Goal: Task Accomplishment & Management: Use online tool/utility

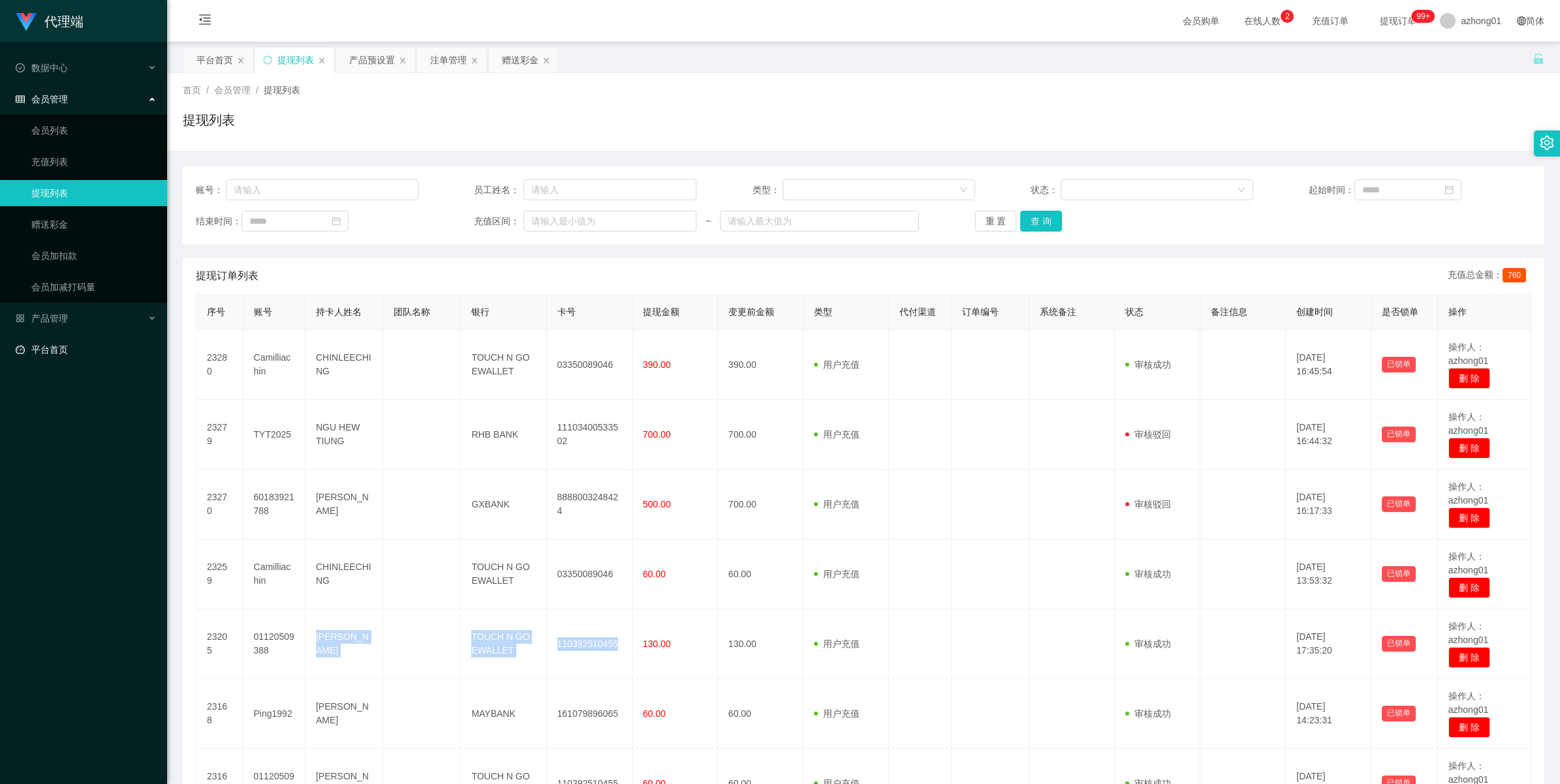
click at [51, 350] on link "平台首页" at bounding box center [86, 350] width 141 height 26
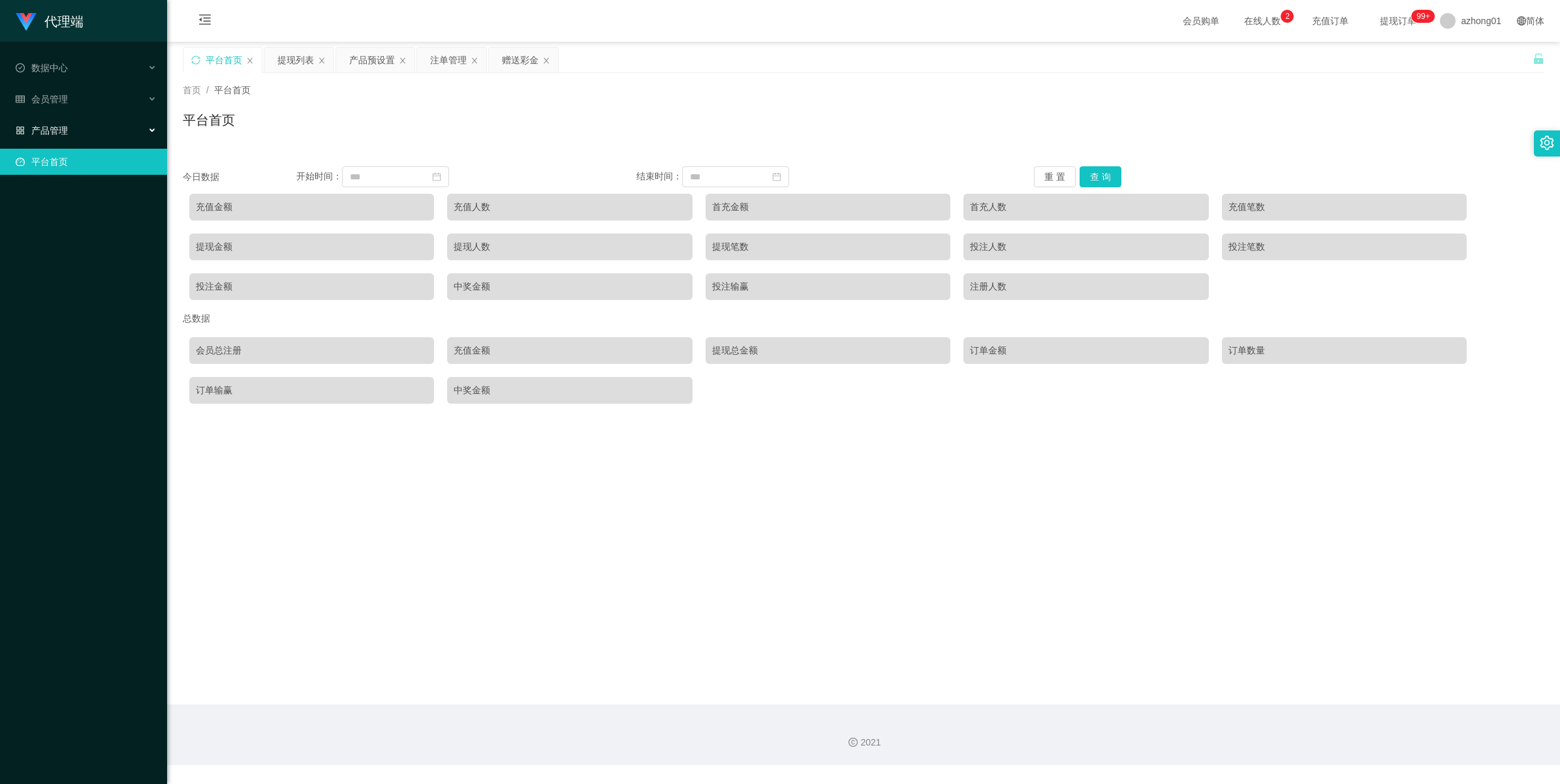
click at [37, 128] on span "产品管理" at bounding box center [42, 130] width 52 height 10
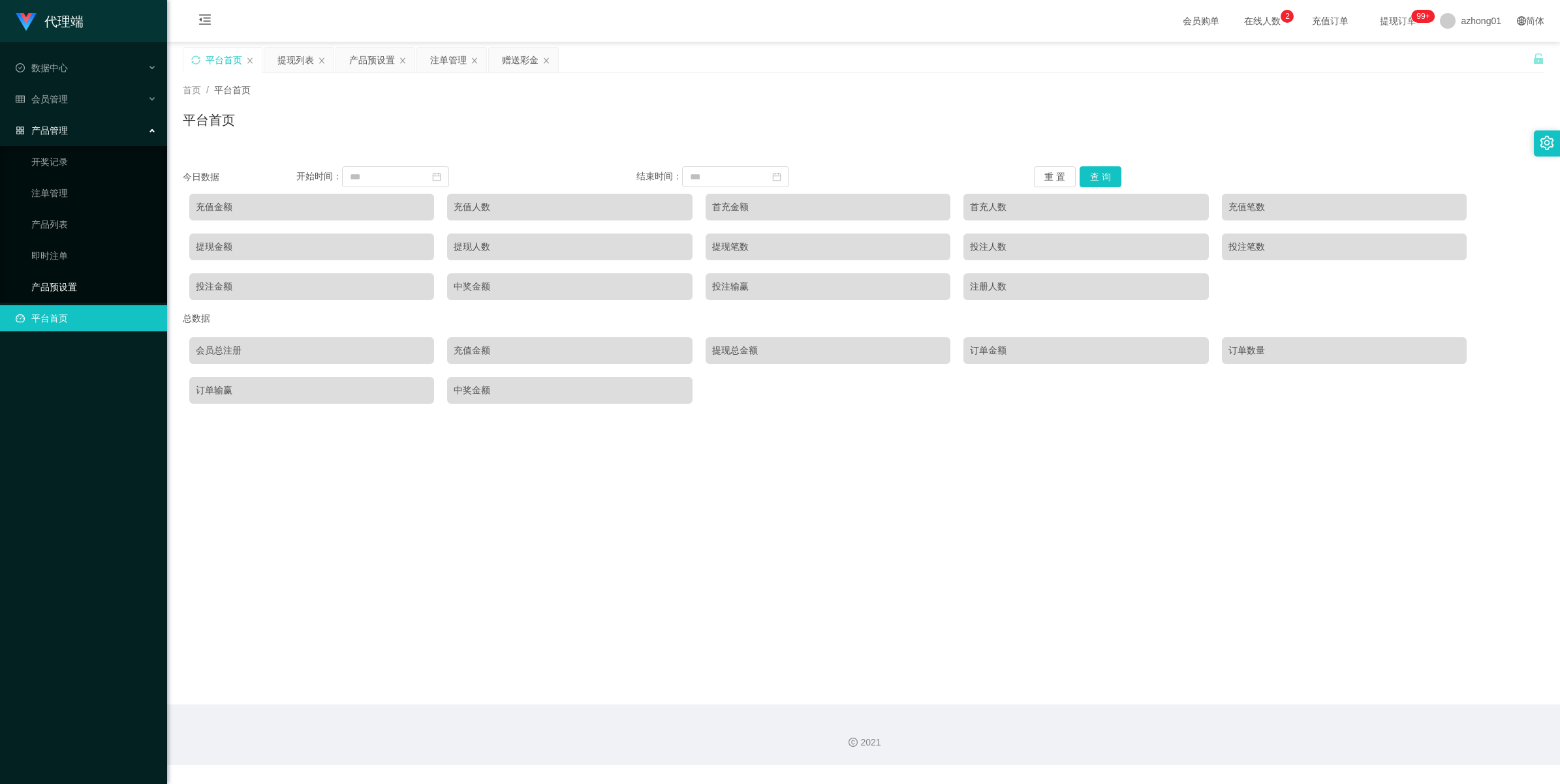
click at [38, 281] on link "产品预设置" at bounding box center [94, 287] width 125 height 26
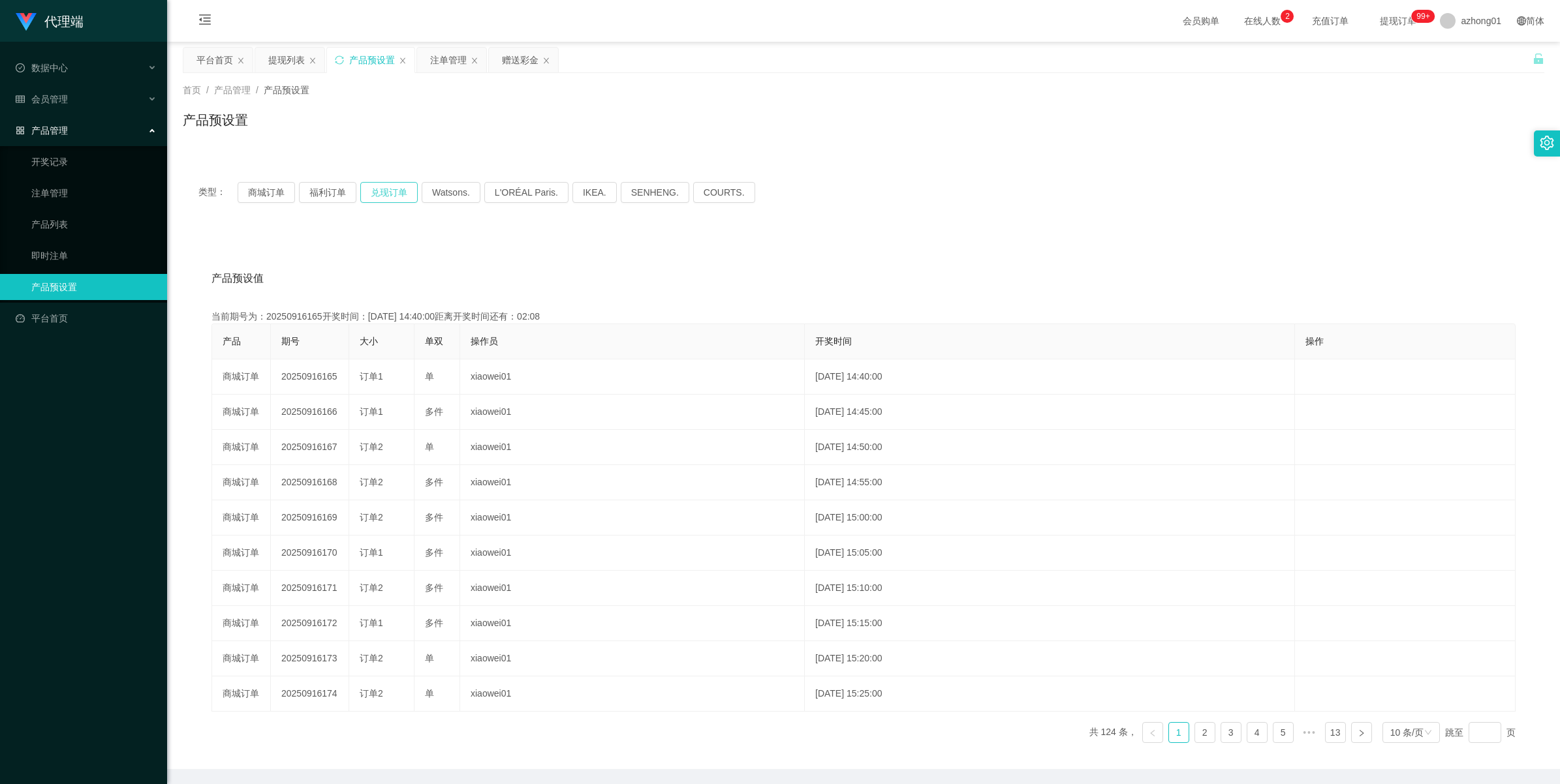
click at [393, 201] on button "兑现订单" at bounding box center [389, 192] width 58 height 21
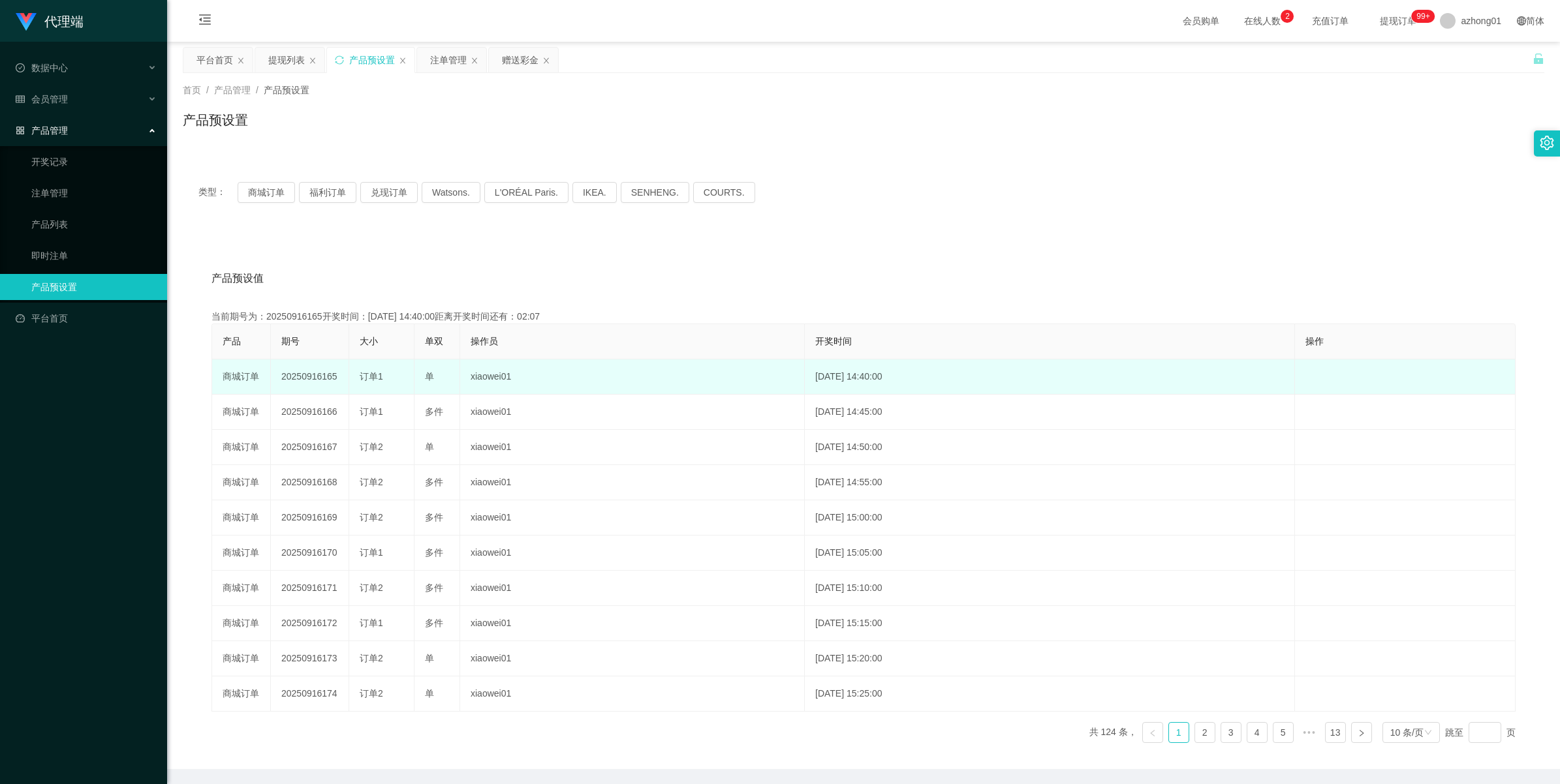
click at [310, 373] on td "20250916165" at bounding box center [310, 377] width 79 height 35
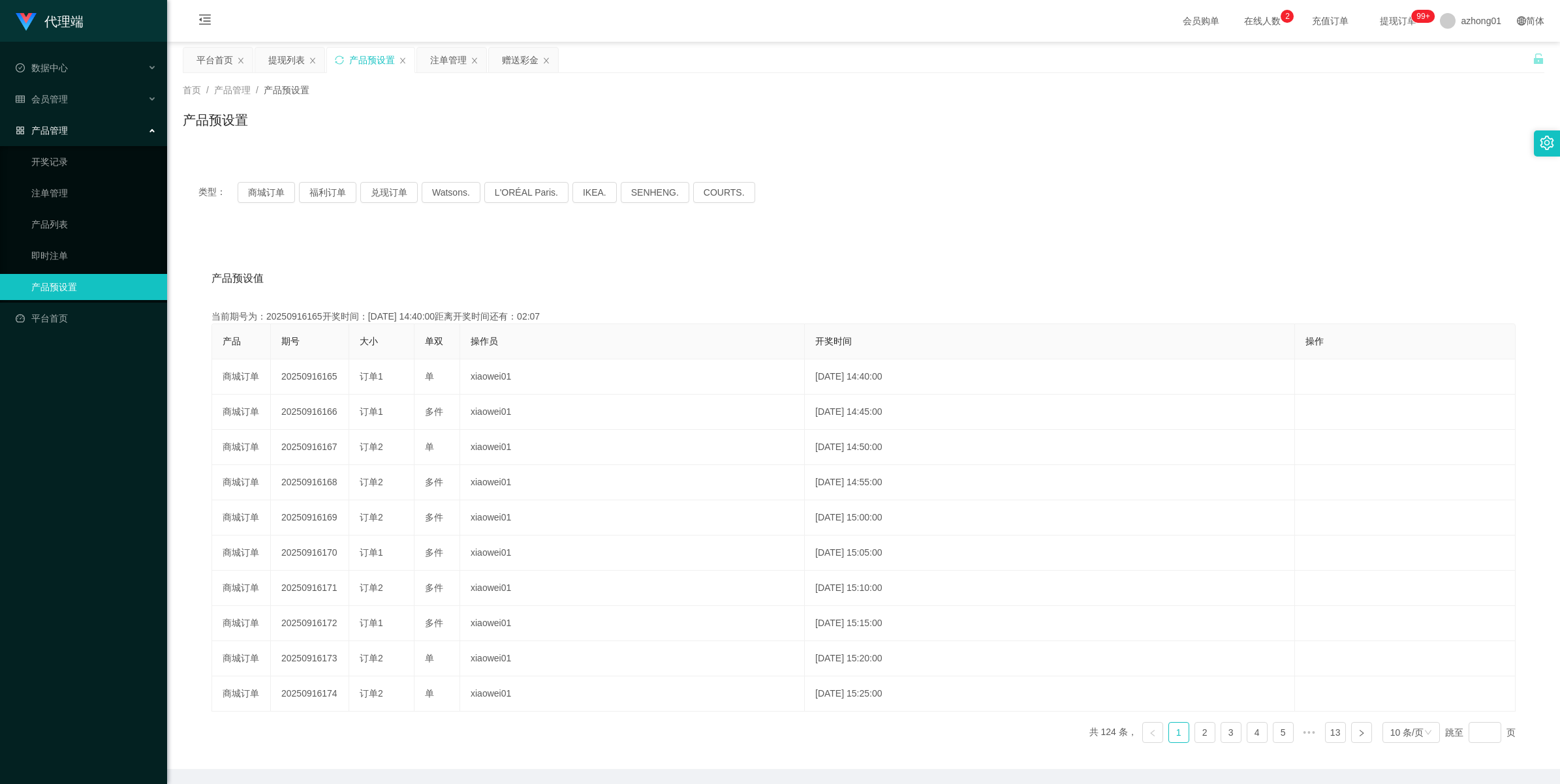
copy td "20250916165"
